Goal: Task Accomplishment & Management: Use online tool/utility

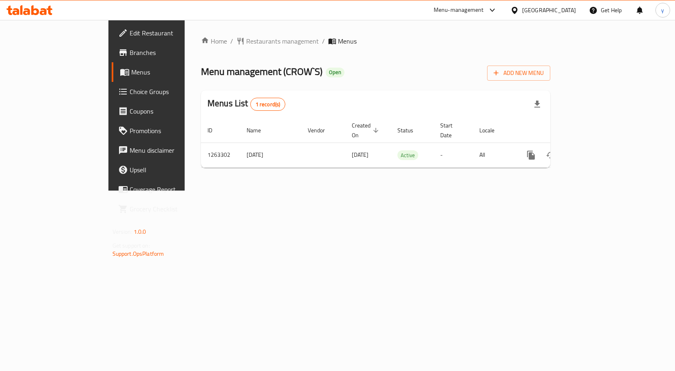
click at [130, 92] on span "Choice Groups" at bounding box center [172, 92] width 85 height 10
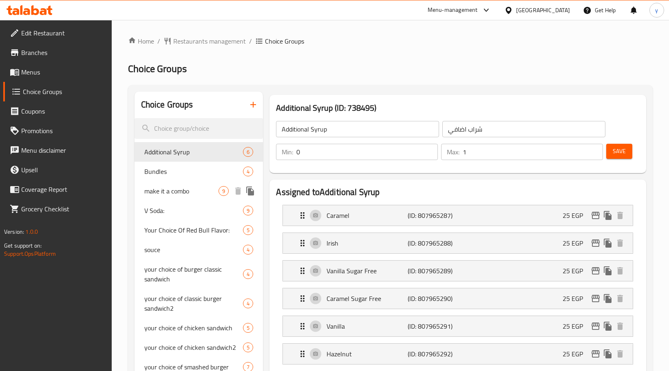
click at [164, 194] on span "make it a combo" at bounding box center [181, 191] width 75 height 10
type input "make it a combo"
type input "اجعلها كومبو"
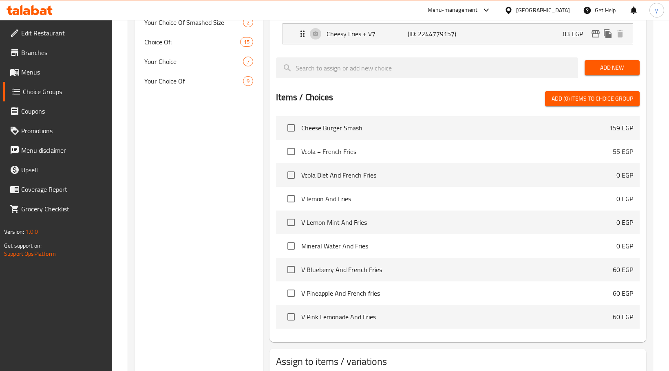
scroll to position [335, 0]
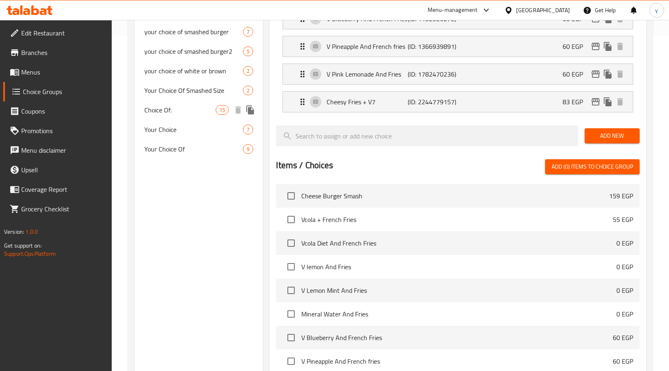
click at [181, 112] on span "Choice Of:" at bounding box center [180, 110] width 72 height 10
click at [180, 112] on span "Choice Of:" at bounding box center [180, 110] width 72 height 10
type input "Choice Of:"
type input "إختيار من:"
type input "6"
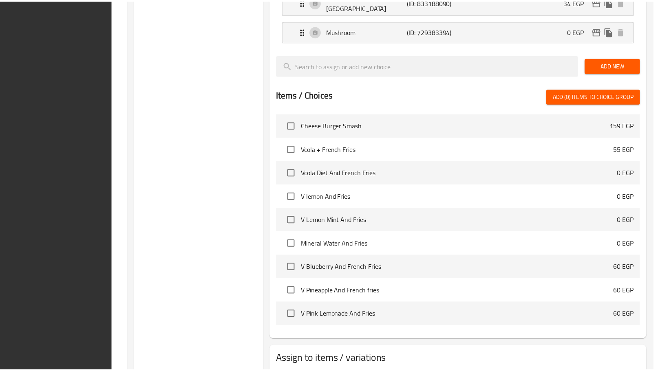
scroll to position [627, 0]
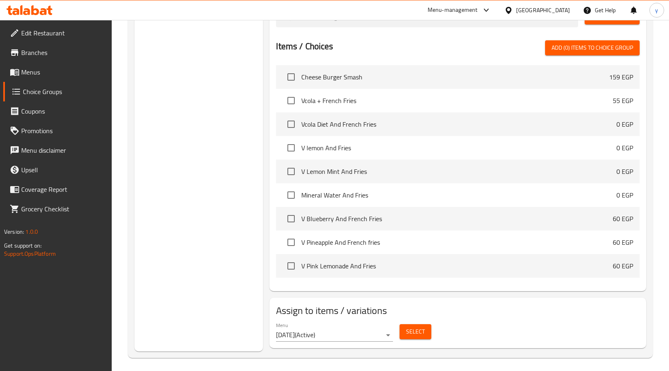
click at [33, 8] on icon at bounding box center [35, 10] width 8 height 10
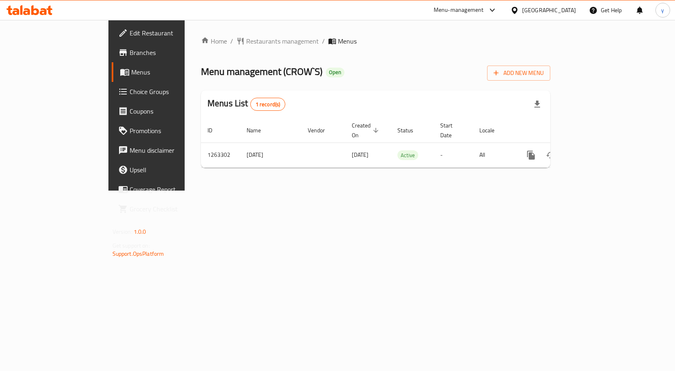
click at [130, 91] on span "Choice Groups" at bounding box center [172, 92] width 85 height 10
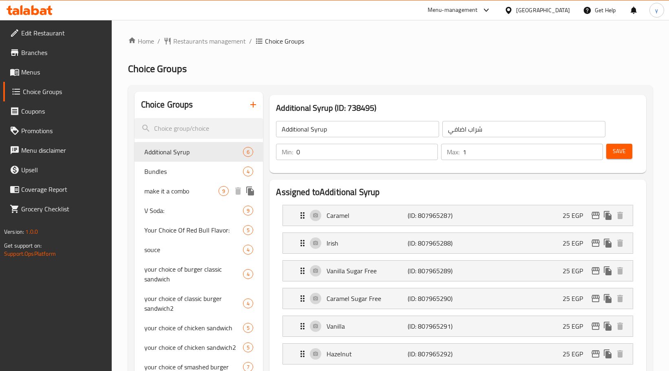
click at [165, 191] on span "make it a combo" at bounding box center [181, 191] width 75 height 10
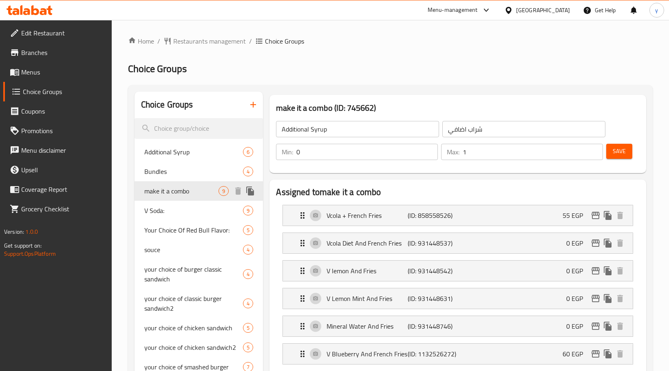
type input "make it a combo"
type input "اجعلها كومبو"
click at [169, 192] on span "make it a combo" at bounding box center [181, 191] width 75 height 10
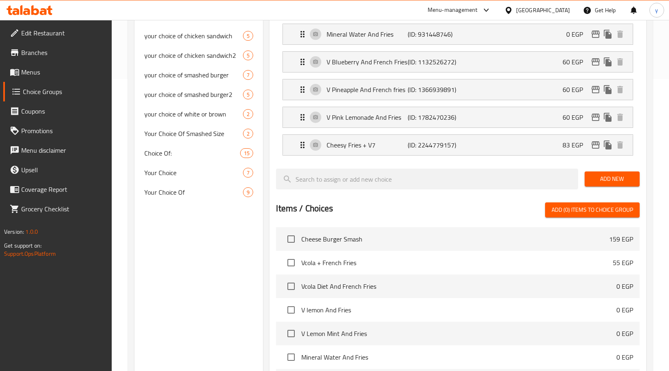
scroll to position [213, 0]
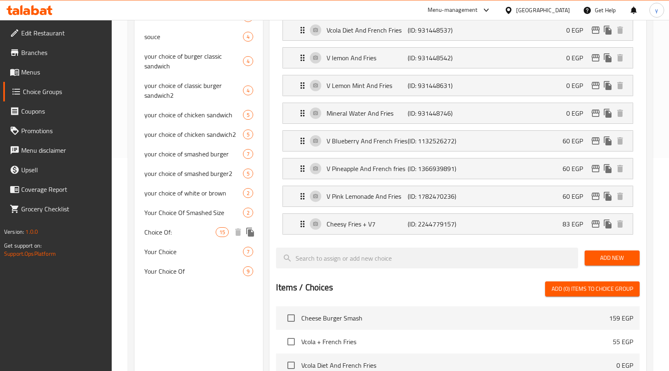
click at [176, 228] on span "Choice Of:" at bounding box center [180, 232] width 72 height 10
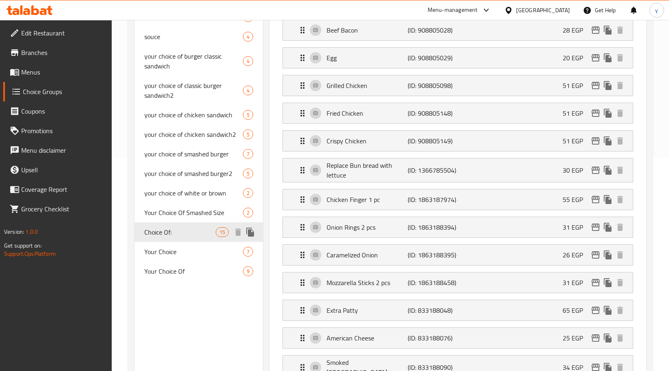
type input "Choice Of:"
type input "إختيار من:"
type input "6"
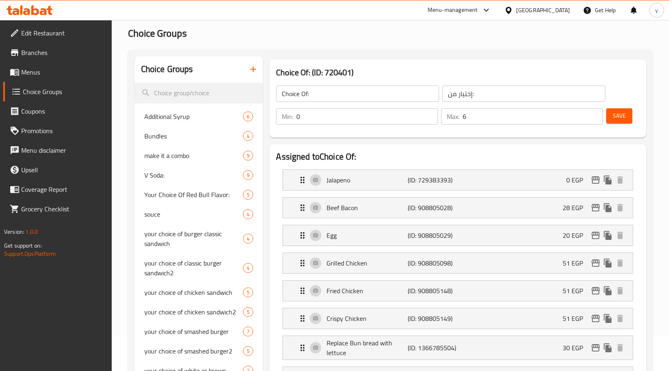
scroll to position [0, 0]
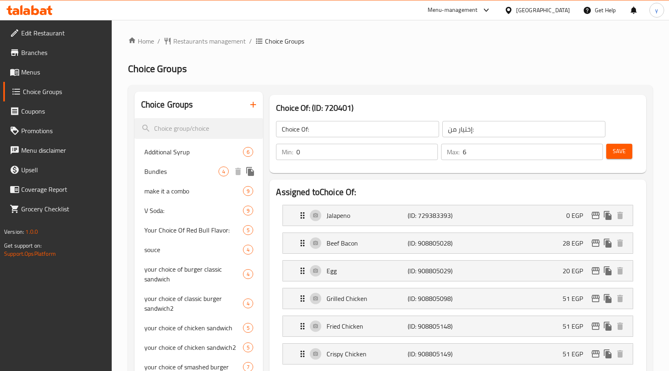
drag, startPoint x: 177, startPoint y: 190, endPoint x: 192, endPoint y: 192, distance: 14.4
click at [177, 190] on span "make it a combo" at bounding box center [193, 191] width 99 height 10
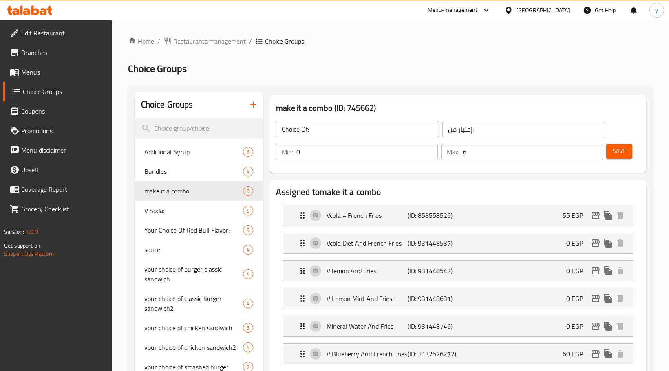
type input "make it a combo"
type input "اجعلها كومبو"
type input "1"
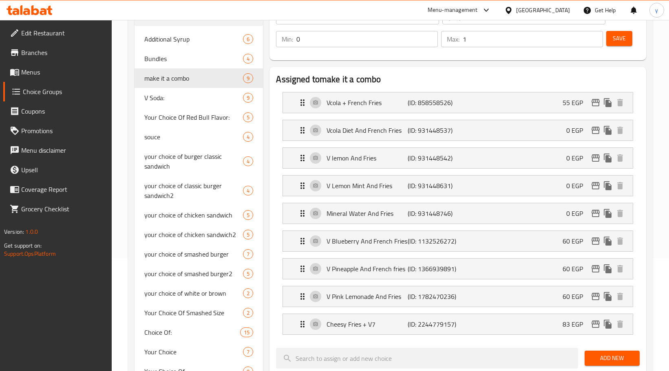
scroll to position [204, 0]
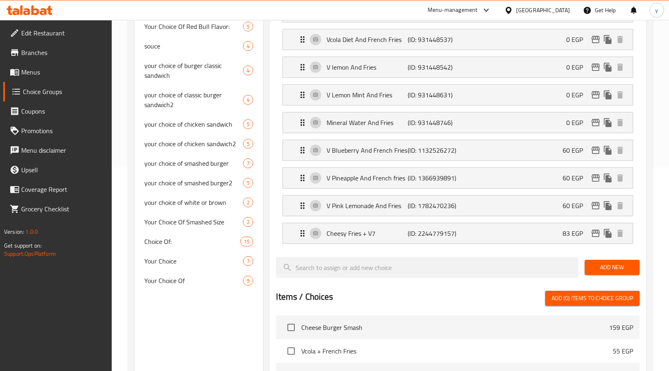
click at [36, 9] on icon at bounding box center [35, 10] width 8 height 10
